Goal: Navigation & Orientation: Find specific page/section

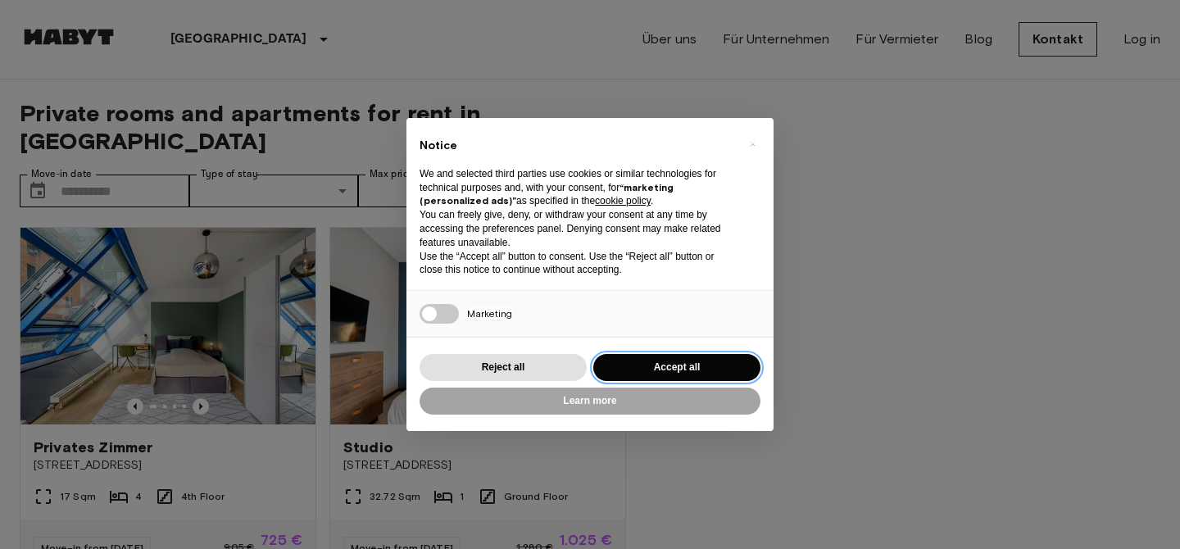
scroll to position [29, 0]
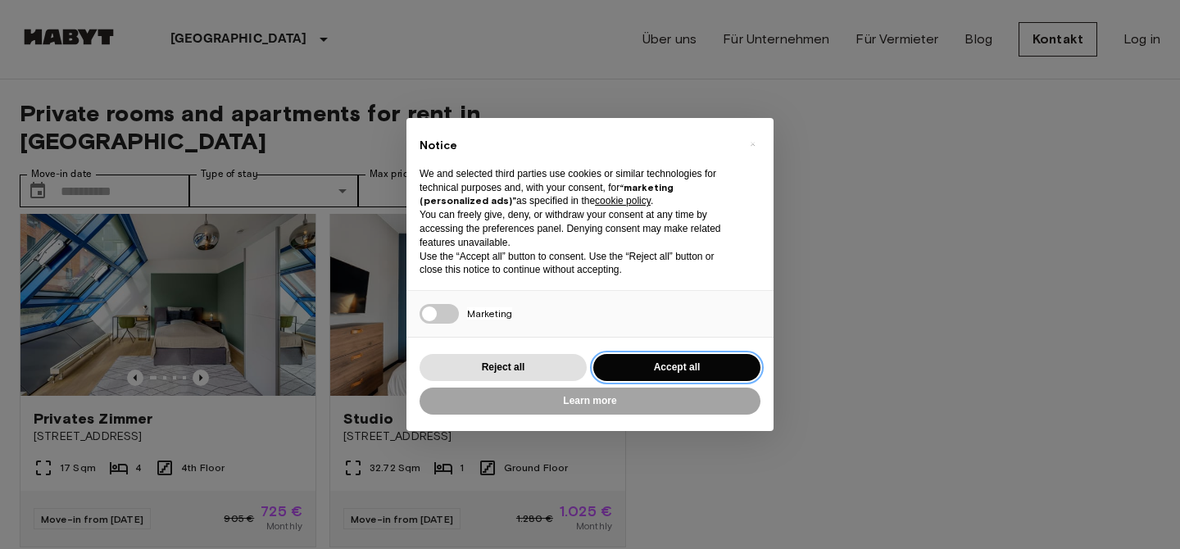
click at [703, 374] on button "Accept all" at bounding box center [677, 367] width 167 height 27
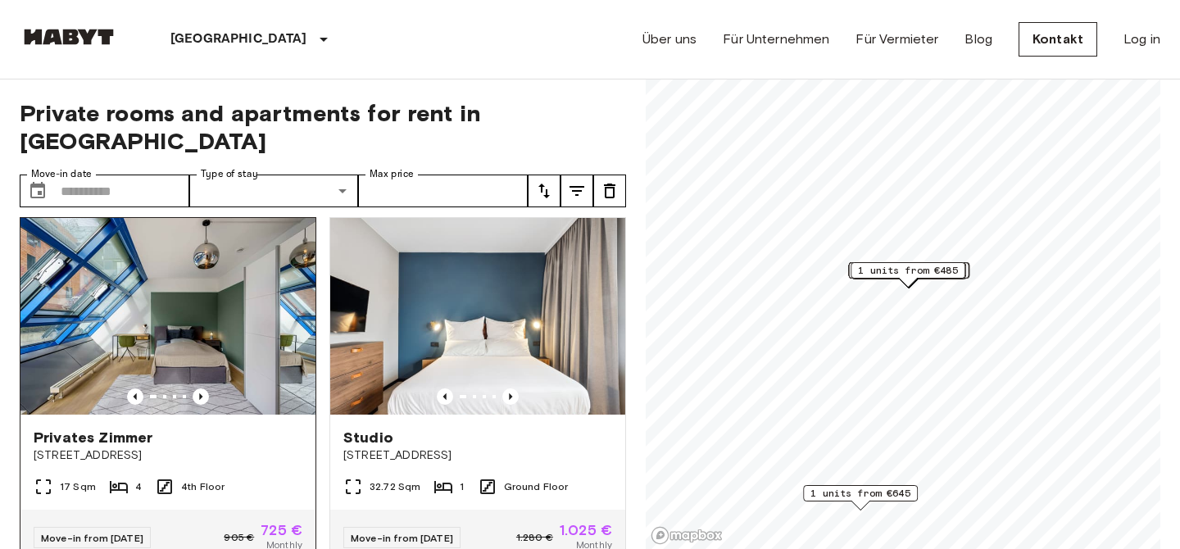
scroll to position [17, 0]
